Goal: Transaction & Acquisition: Book appointment/travel/reservation

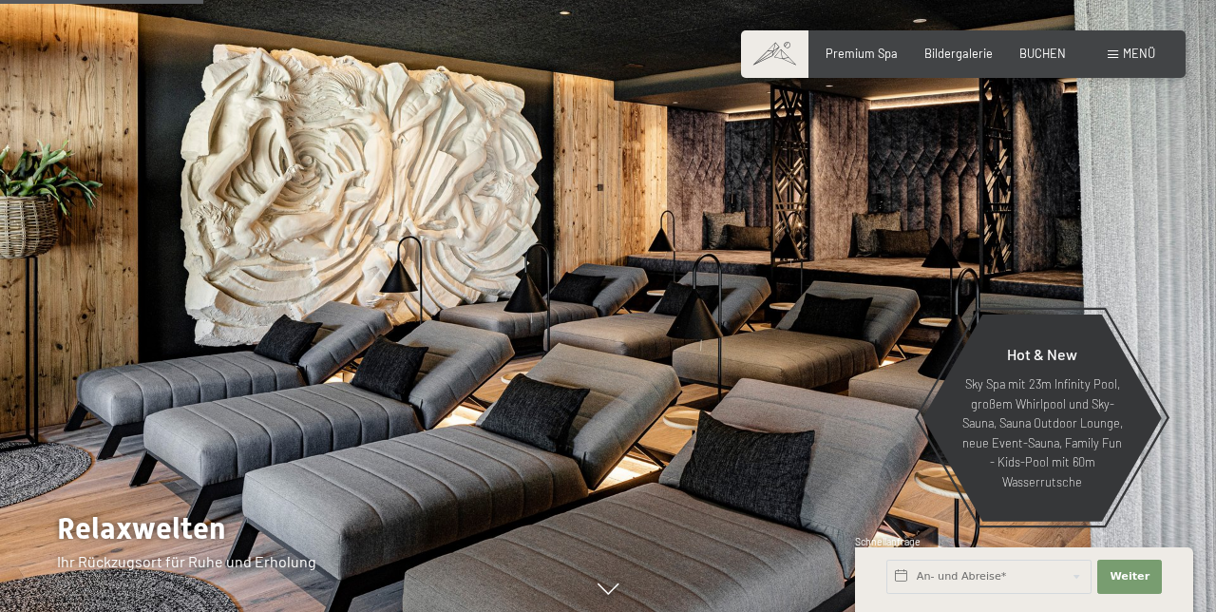
scroll to position [1484, 0]
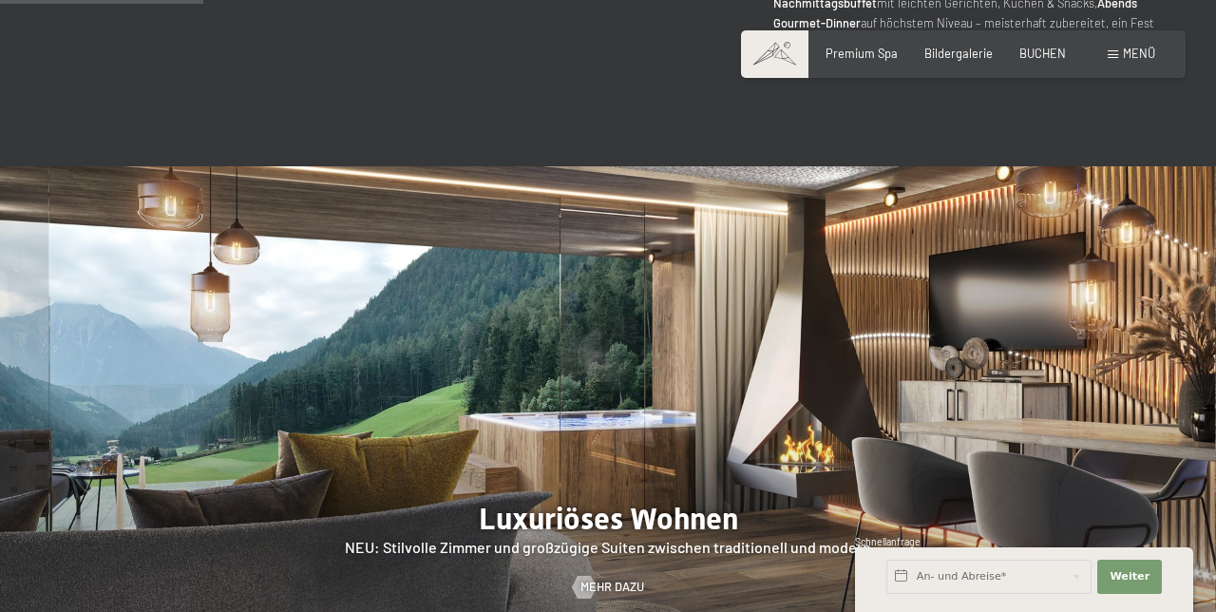
click at [1049, 63] on div "Buchen Anfragen Premium Spa Bildergalerie BUCHEN Menü DE IT EN Gutschein Bilder…" at bounding box center [964, 54] width 384 height 17
click at [1051, 48] on span "BUCHEN" at bounding box center [1043, 53] width 47 height 15
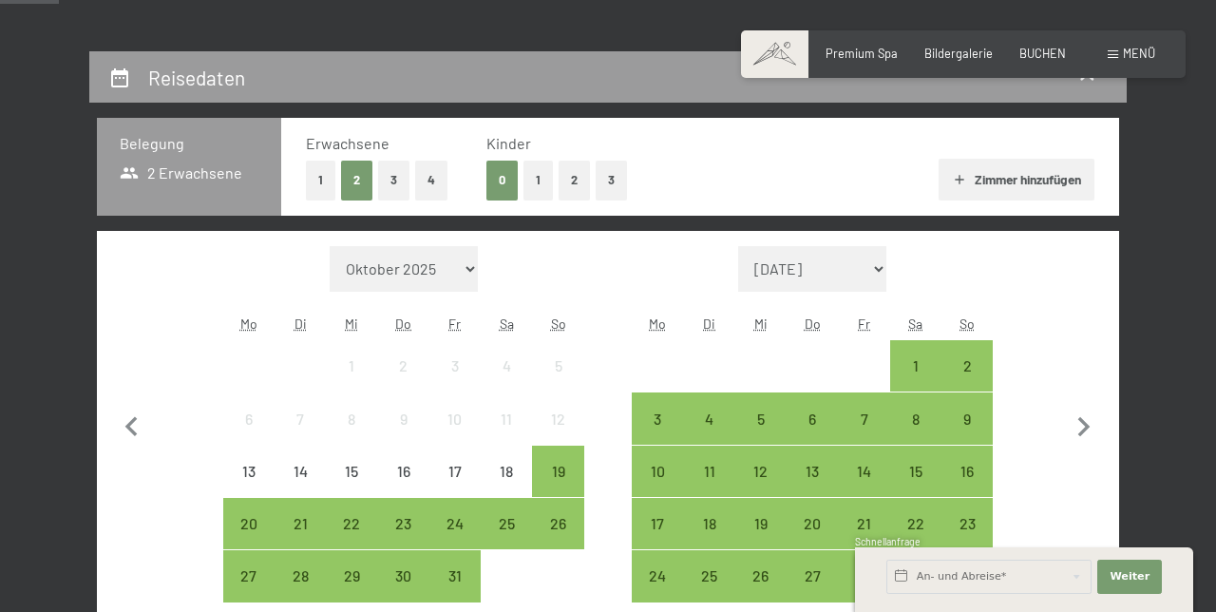
scroll to position [333, 0]
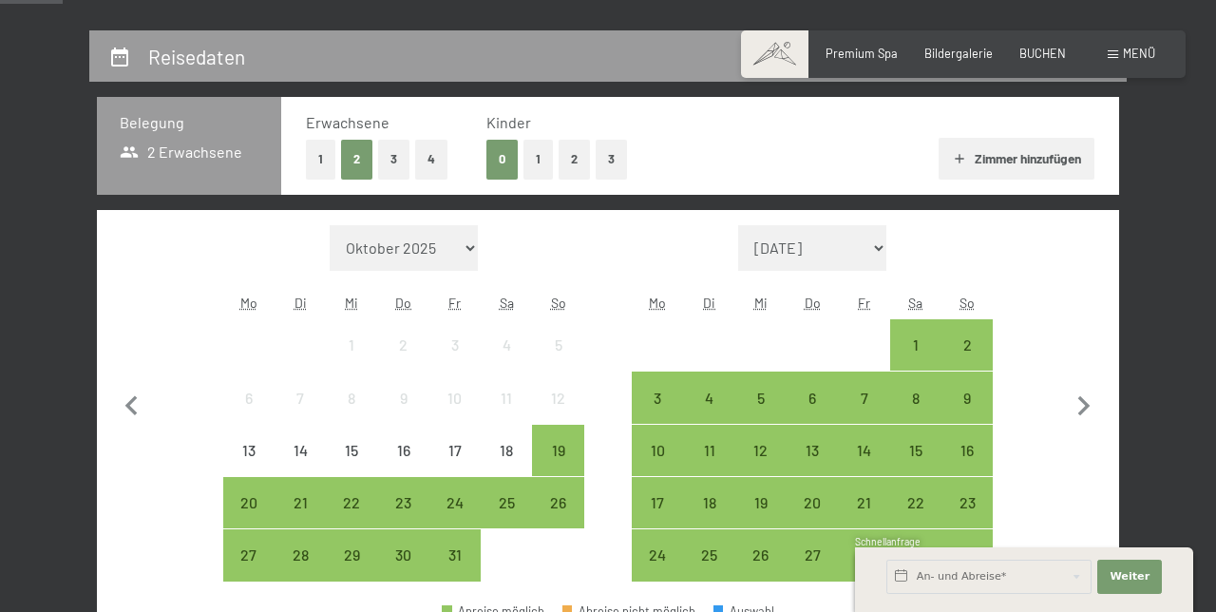
click at [1086, 400] on icon "button" at bounding box center [1084, 406] width 12 height 20
select select "2025-11-01"
select select "2025-12-01"
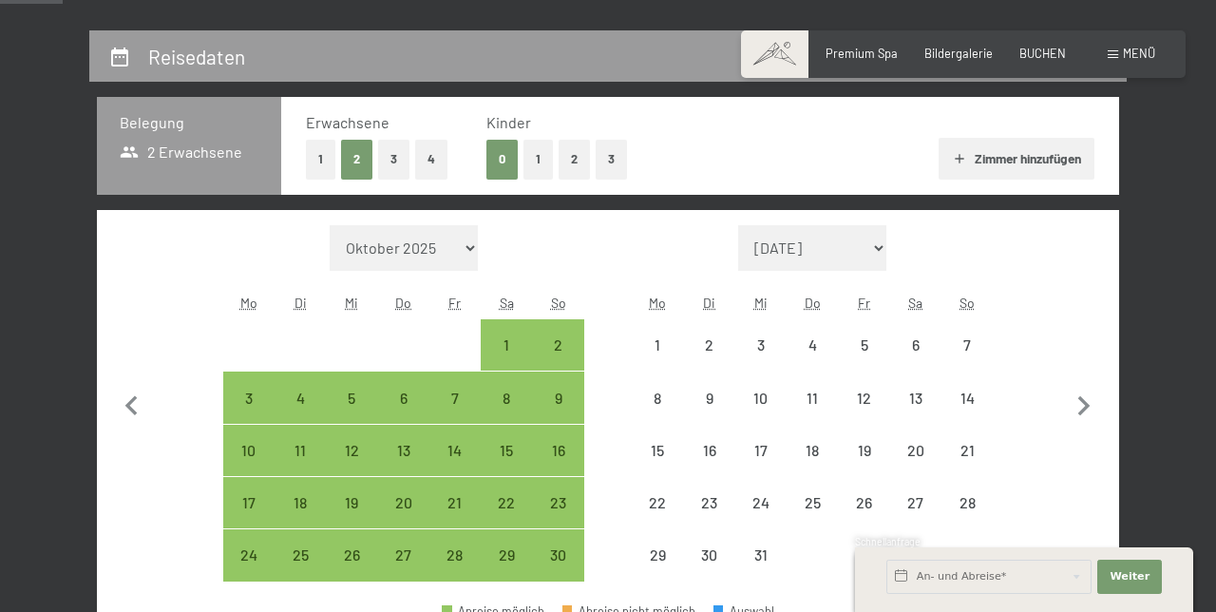
click at [1078, 403] on icon "button" at bounding box center [1084, 407] width 40 height 40
select select "2025-12-01"
select select "2026-01-01"
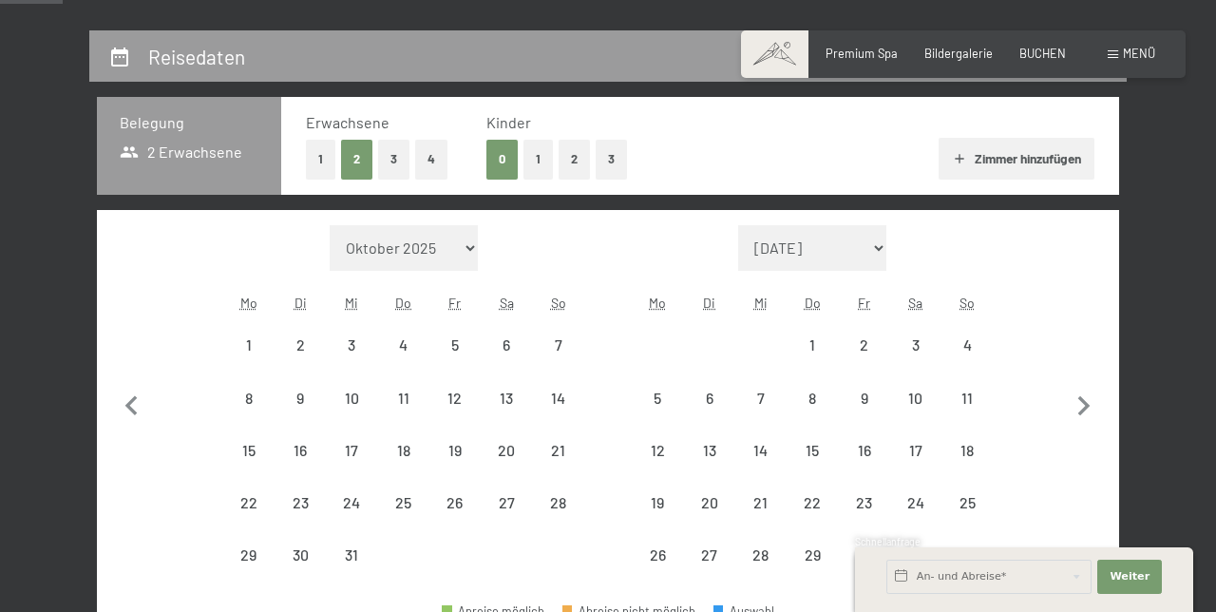
select select "2025-12-01"
select select "2026-01-01"
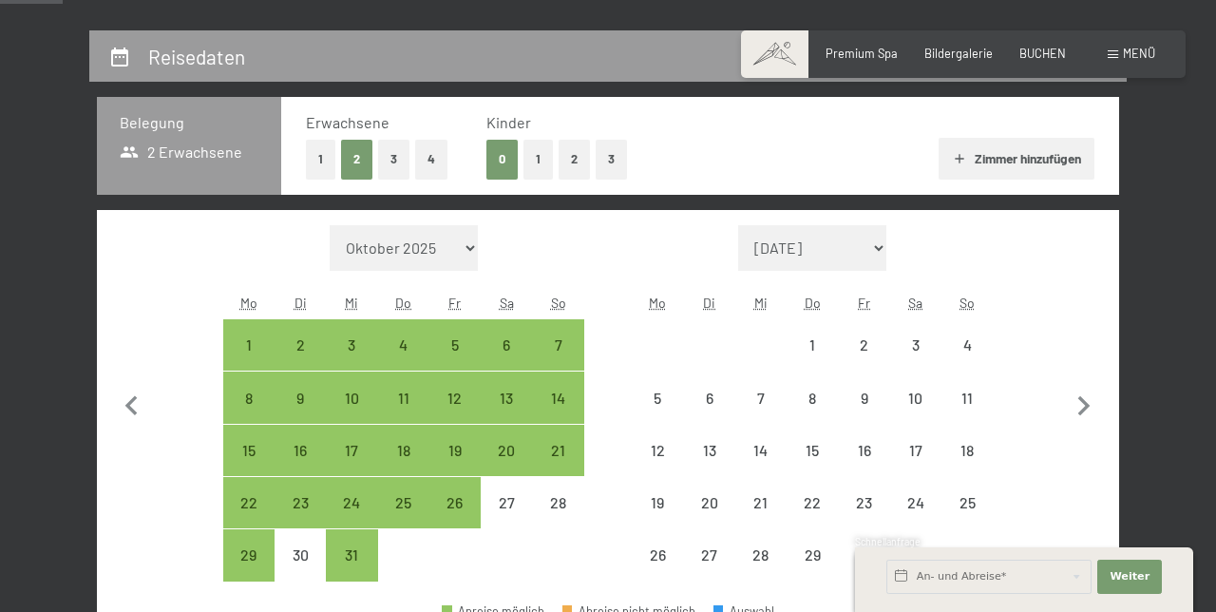
click at [1093, 406] on icon "button" at bounding box center [1084, 407] width 40 height 40
select select "2026-01-01"
select select "2026-02-01"
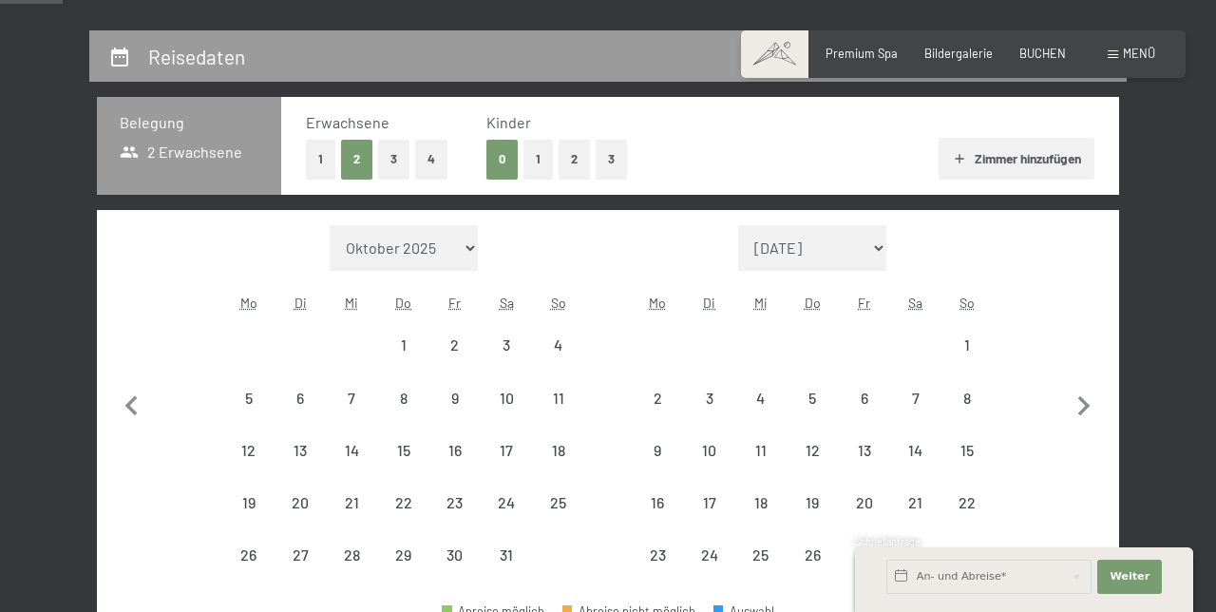
click at [1098, 409] on icon "button" at bounding box center [1084, 407] width 40 height 40
select select "2026-02-01"
select select "2026-03-01"
click at [1100, 405] on button "button" at bounding box center [1084, 430] width 40 height 410
select select "2026-03-01"
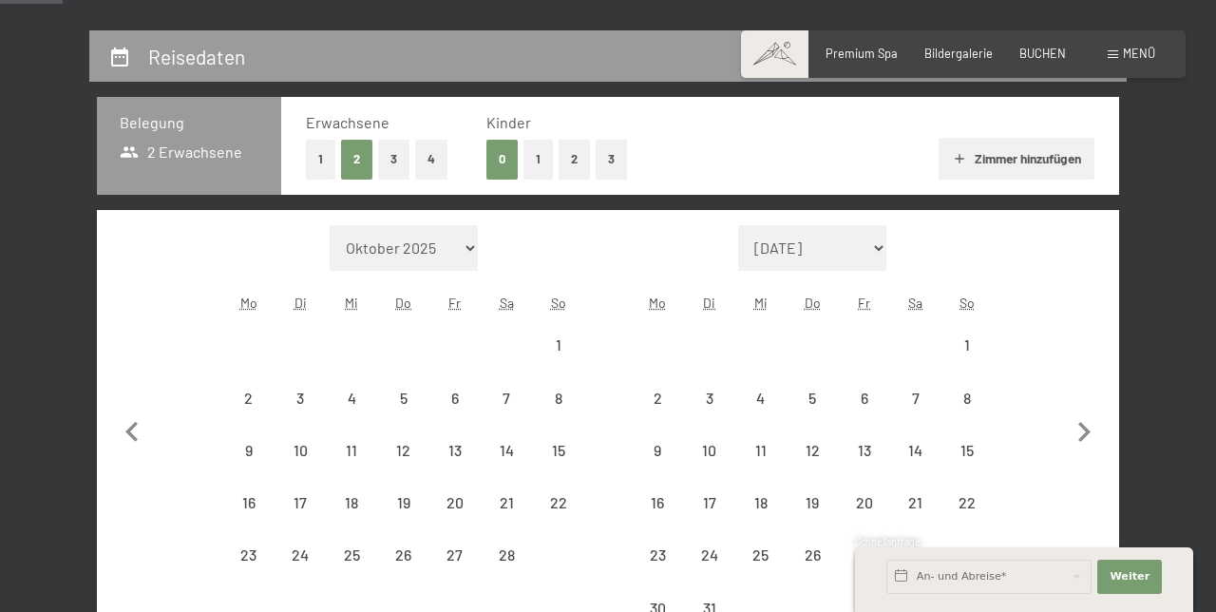
select select "2026-04-01"
click at [1098, 406] on button "button" at bounding box center [1084, 430] width 40 height 410
select select "2026-04-01"
select select "2026-05-01"
click at [1096, 408] on icon "button" at bounding box center [1084, 407] width 40 height 40
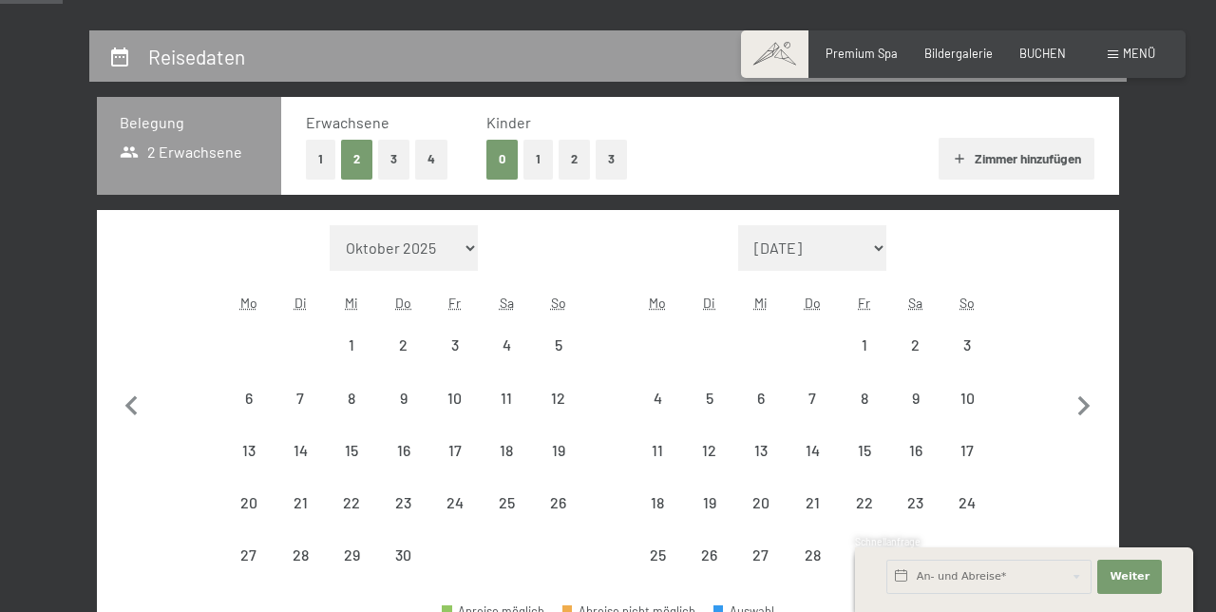
select select "2026-05-01"
select select "2026-06-01"
select select "2026-05-01"
select select "2026-06-01"
click at [1094, 407] on icon "button" at bounding box center [1084, 407] width 40 height 40
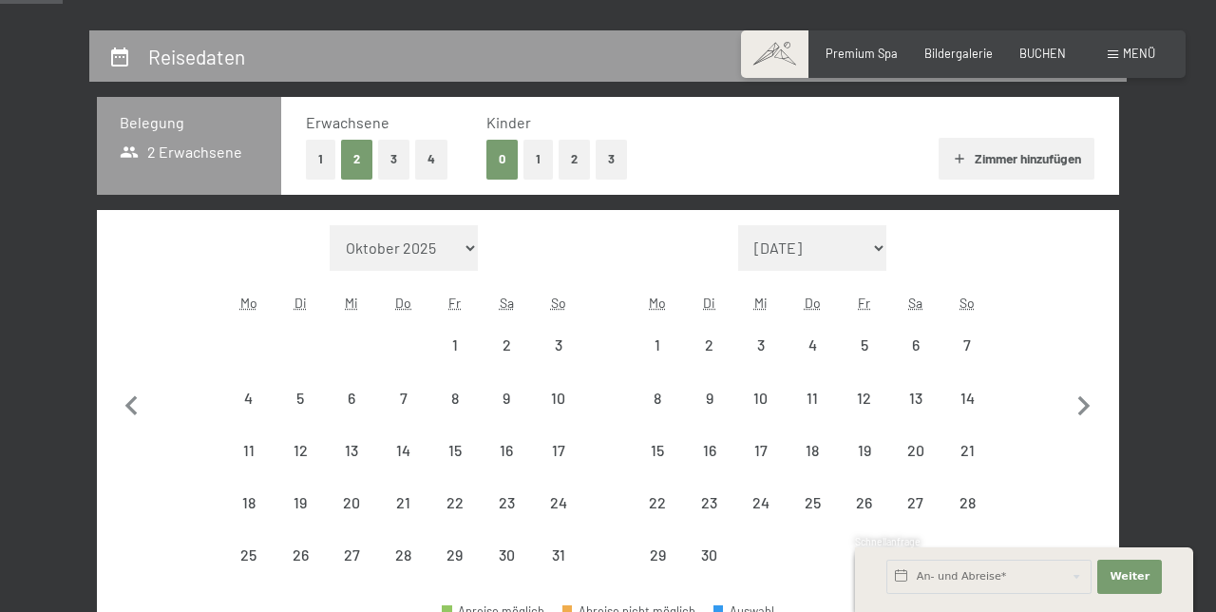
select select "2026-06-01"
select select "2026-07-01"
click at [1090, 400] on icon "button" at bounding box center [1084, 407] width 40 height 40
select select "2026-07-01"
select select "2026-08-01"
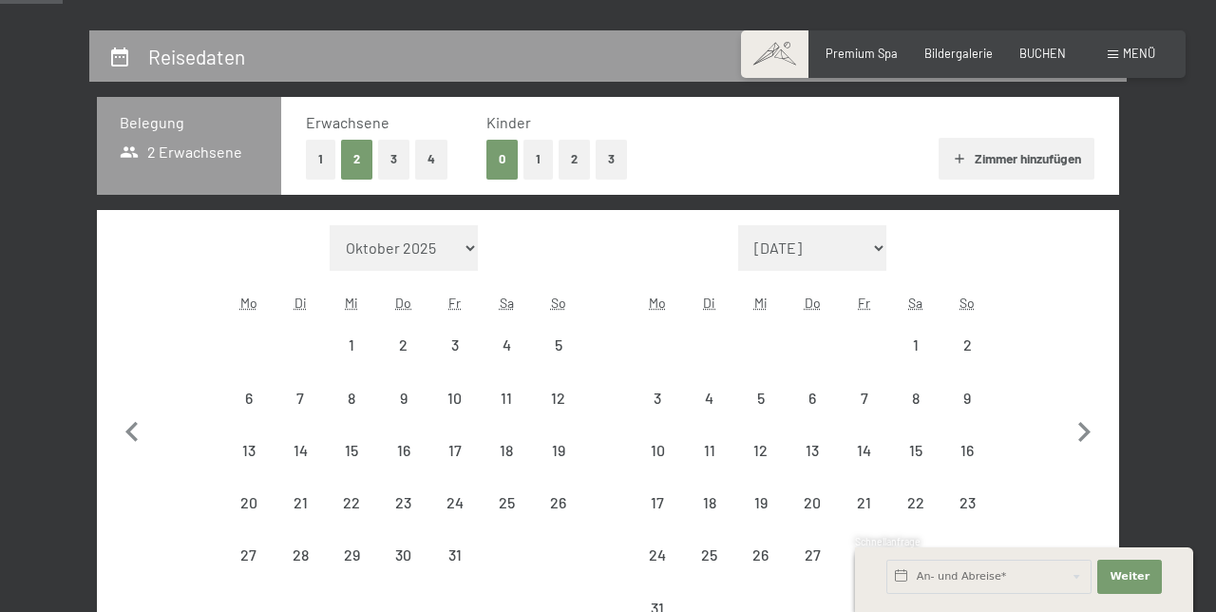
click at [1083, 404] on button "button" at bounding box center [1084, 430] width 40 height 410
select select "2026-08-01"
select select "2026-09-01"
select select "2026-08-01"
select select "2026-09-01"
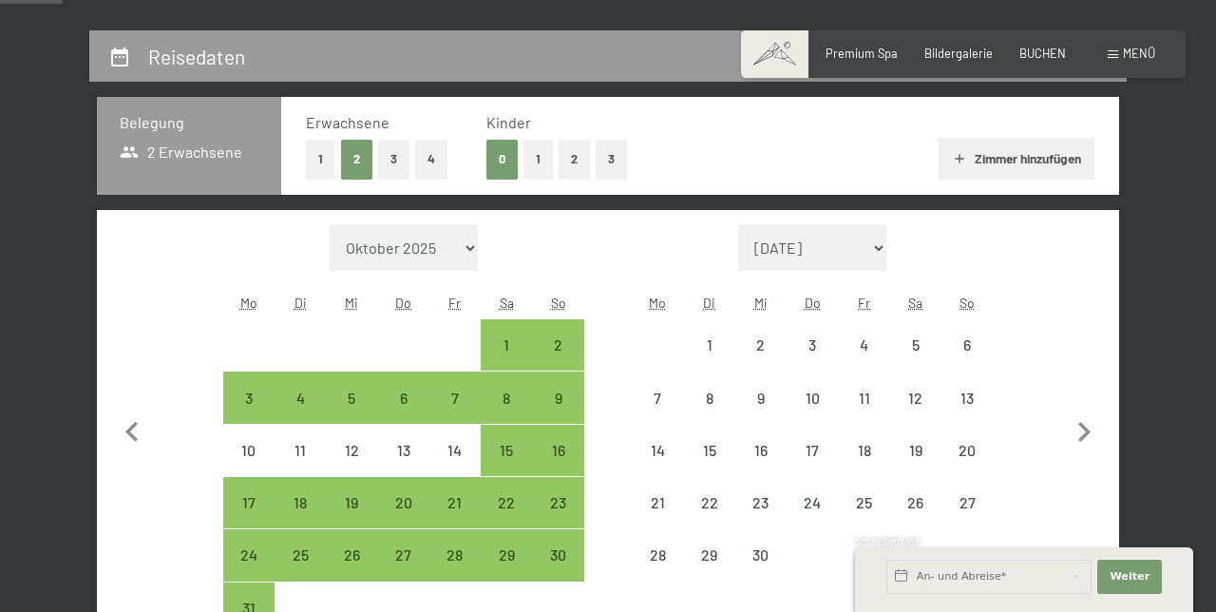
select select "2026-08-01"
select select "2026-09-01"
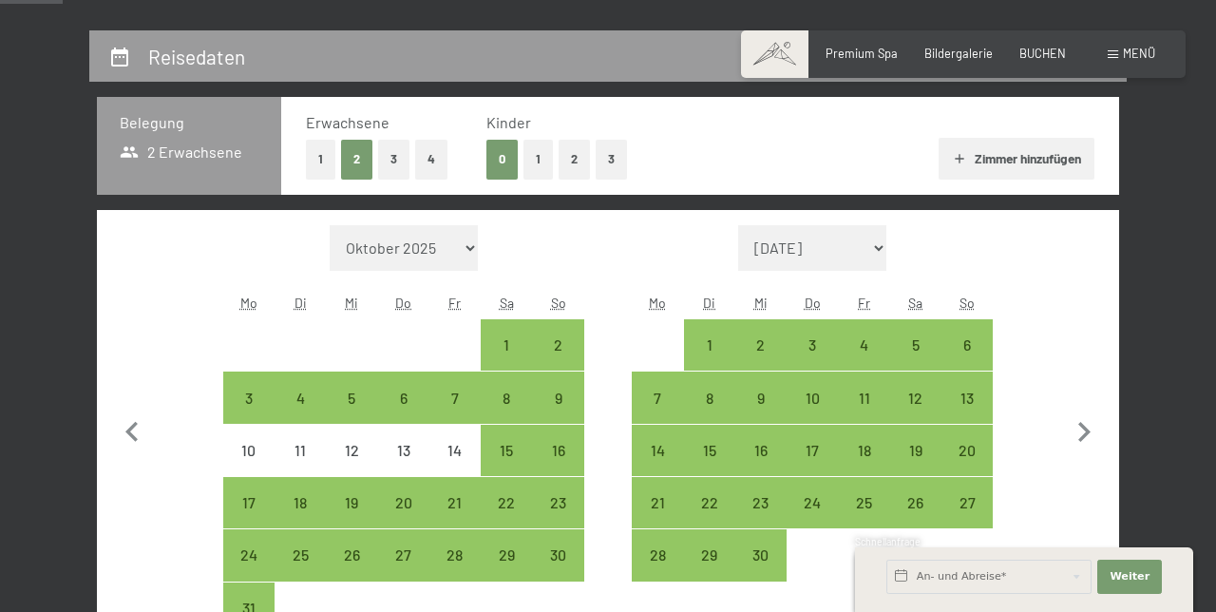
click at [975, 448] on div "20" at bounding box center [968, 467] width 48 height 48
select select "2026-08-01"
select select "2026-09-01"
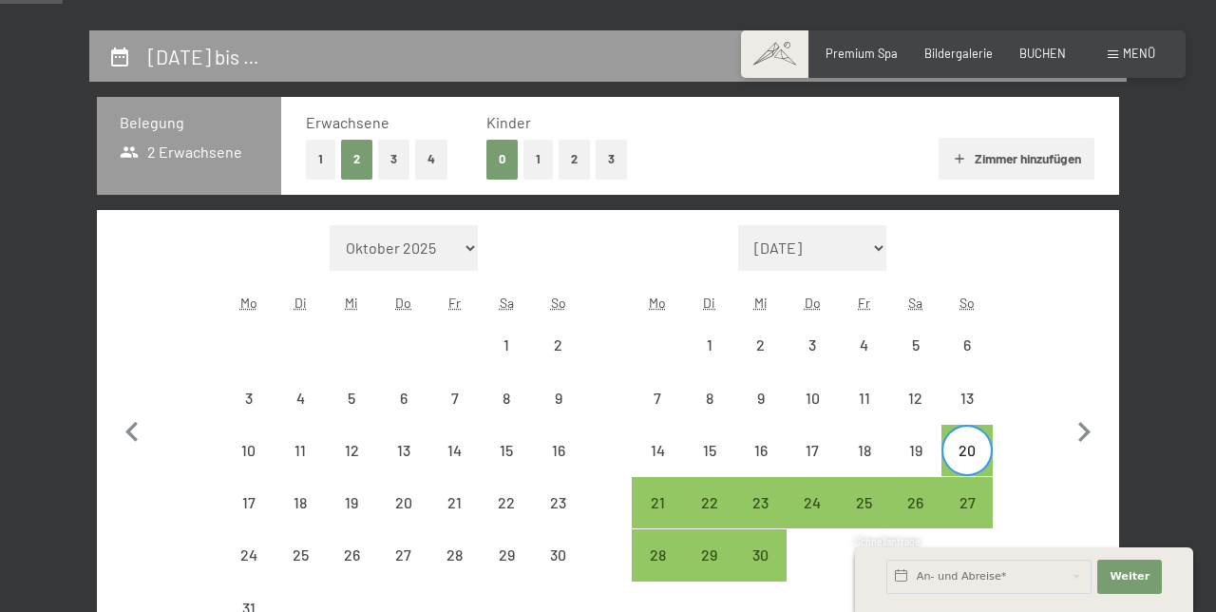
click at [815, 496] on div "24" at bounding box center [813, 519] width 48 height 48
select select "2026-08-01"
select select "2026-09-01"
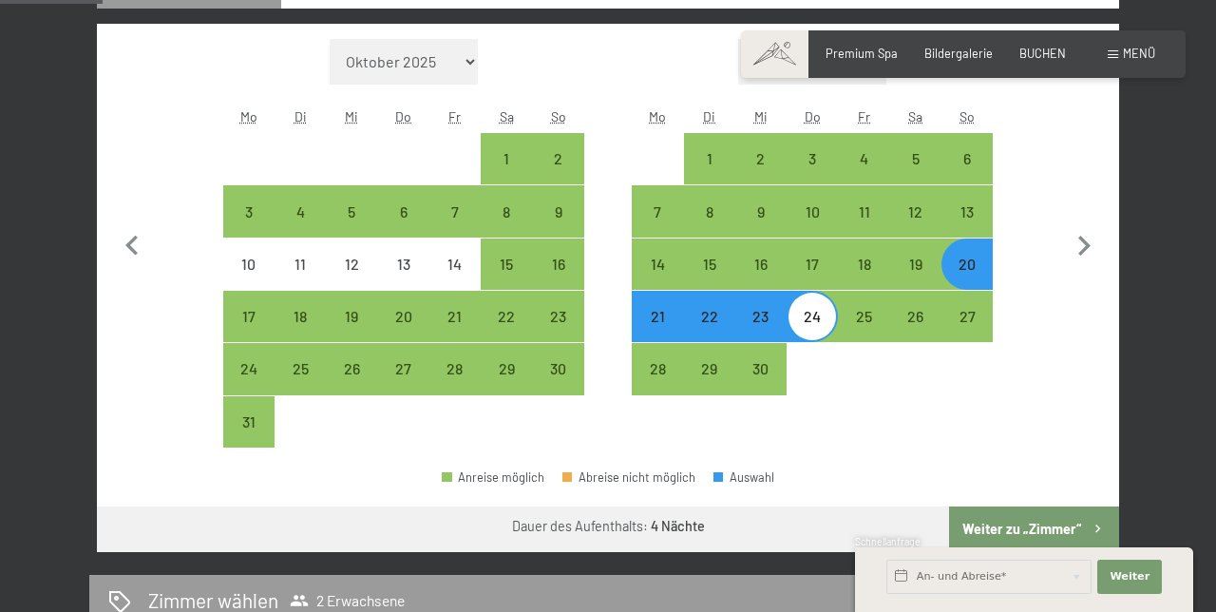
click at [1047, 526] on button "Weiter zu „Zimmer“" at bounding box center [1034, 529] width 170 height 46
select select "2026-08-01"
select select "2026-09-01"
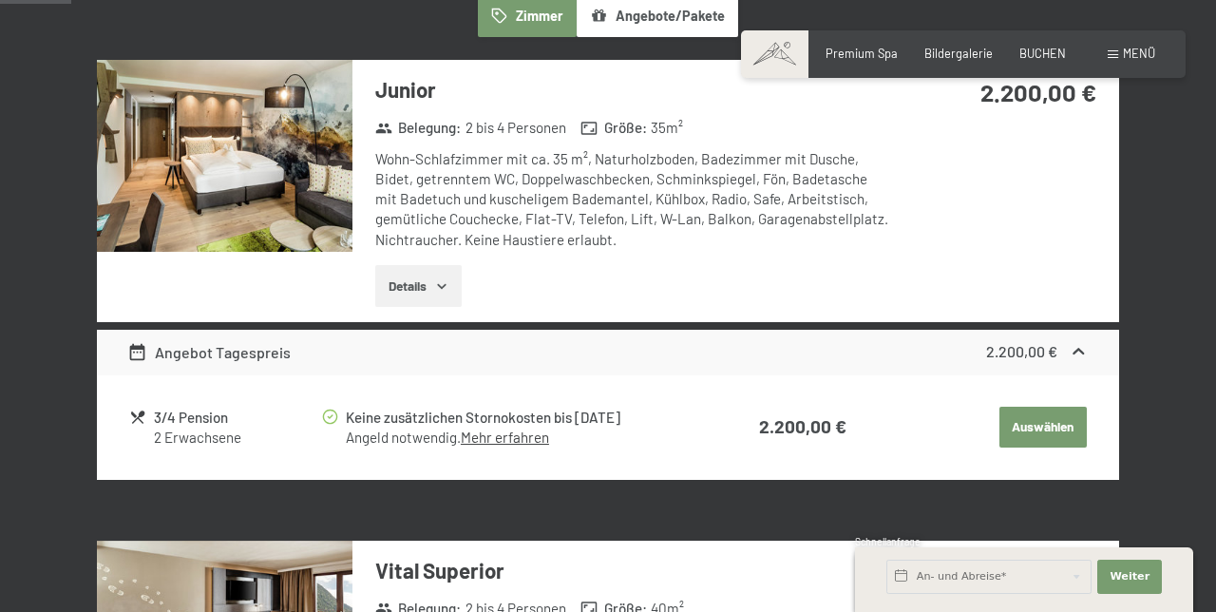
scroll to position [362, 0]
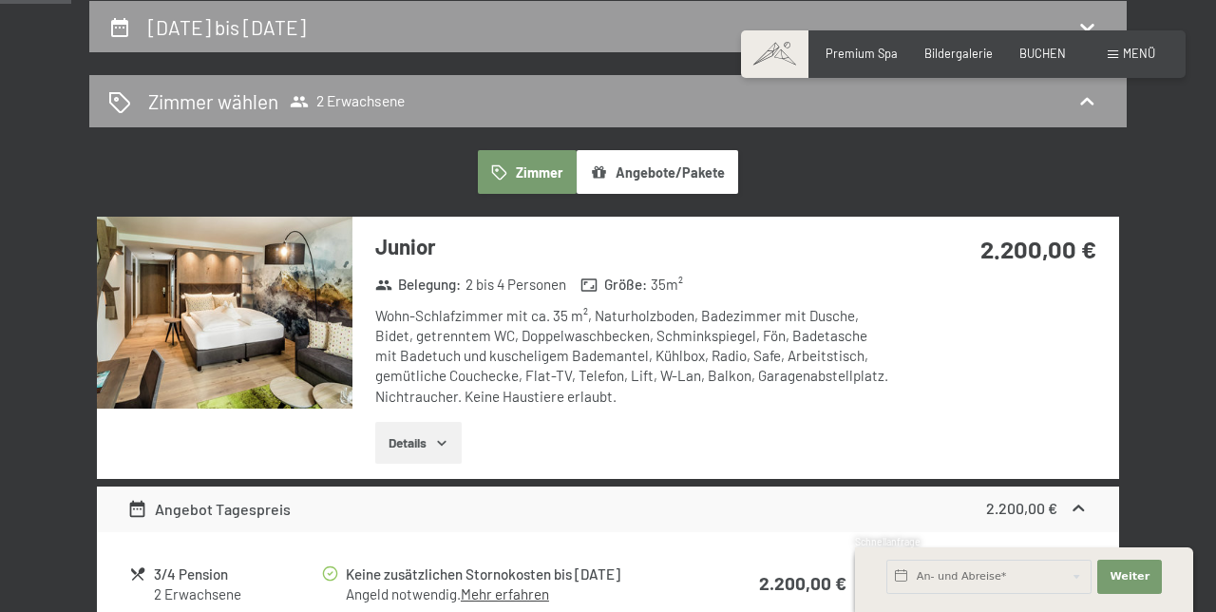
click at [1041, 327] on div "2.200,00 €" at bounding box center [1004, 272] width 230 height 110
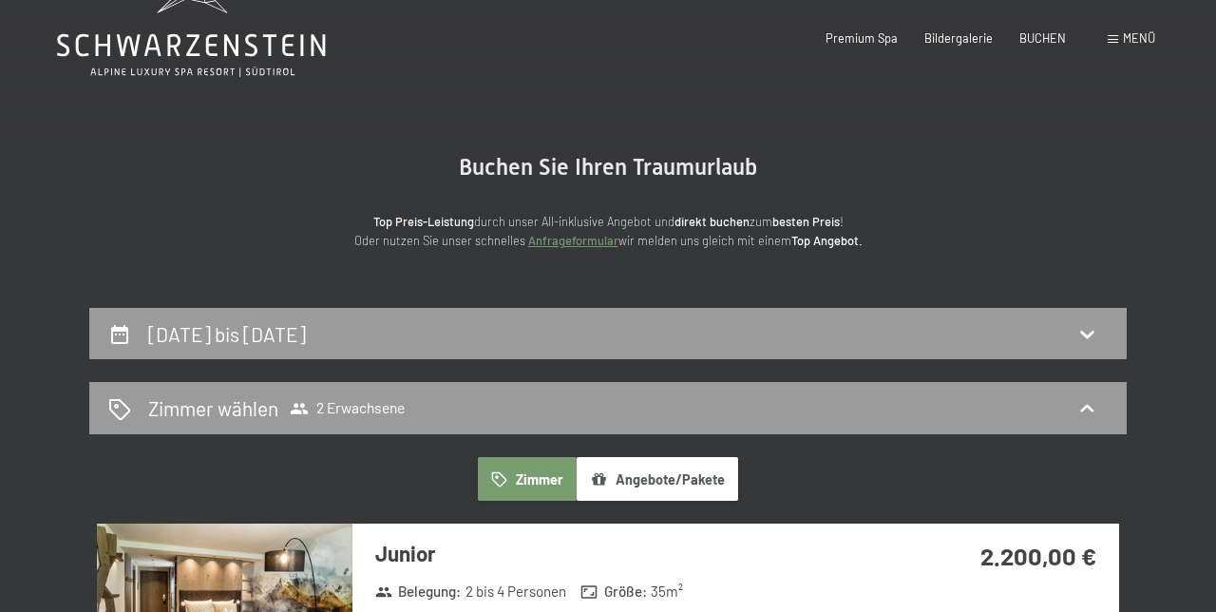
scroll to position [0, 0]
